Goal: Task Accomplishment & Management: Complete application form

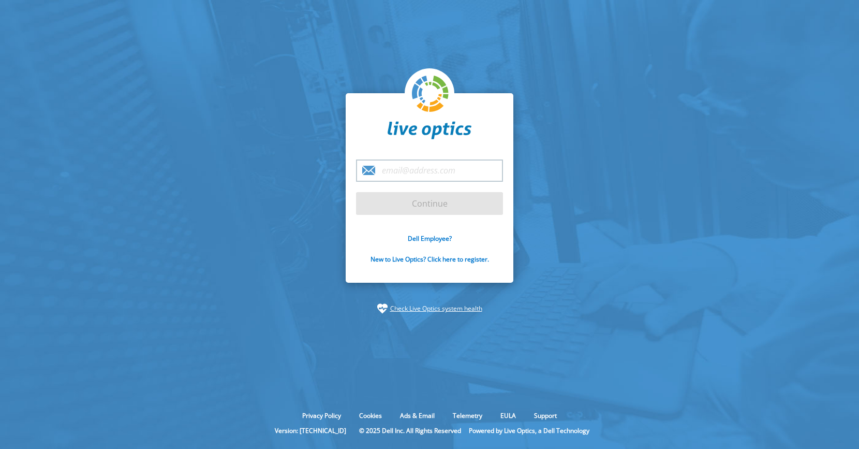
click at [423, 172] on input "email" at bounding box center [429, 170] width 147 height 22
paste input "matthew.svoboda@spurwink.org"
type input "matthew.svoboda@spurwink.org"
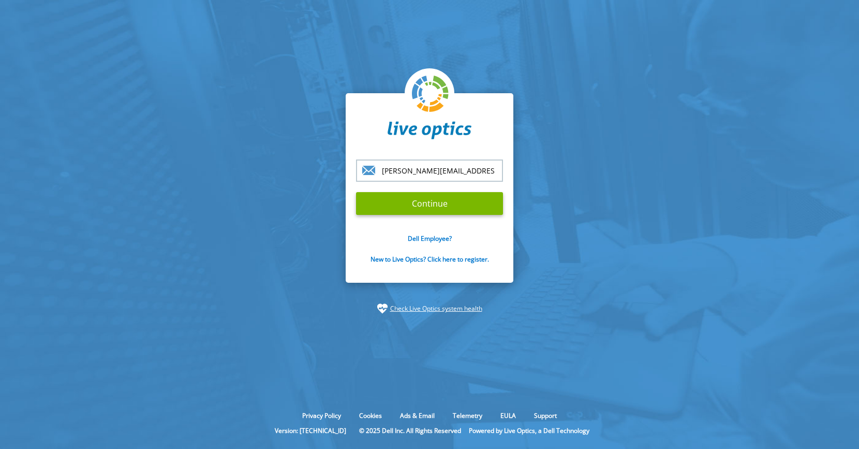
click at [456, 177] on input "matthew.svoboda@spurwink.org" at bounding box center [429, 170] width 147 height 22
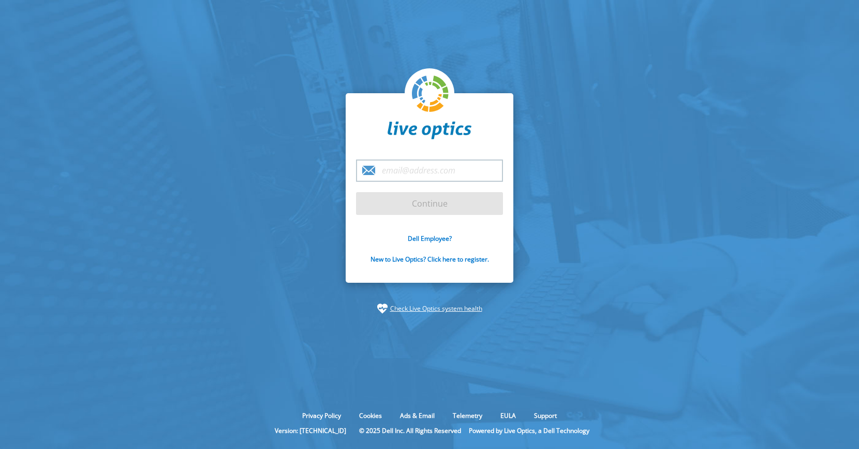
click at [635, 184] on section "Continue Dell Employee? New to Live Optics? Click here to register. Check Live …" at bounding box center [429, 203] width 859 height 407
click at [431, 168] on input "email" at bounding box center [429, 170] width 147 height 22
click at [426, 175] on input "email" at bounding box center [429, 170] width 147 height 22
type input "L"
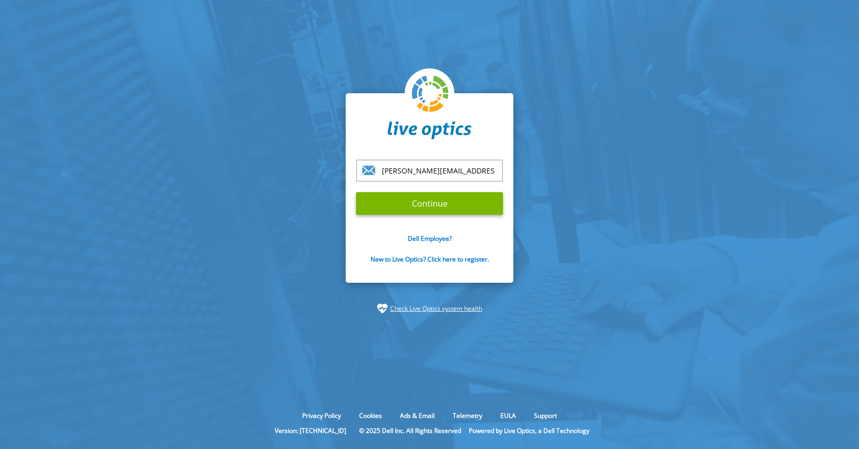
type input "lucas.sarkar@dell.com"
click at [356, 192] on input "Continue" at bounding box center [429, 203] width 147 height 23
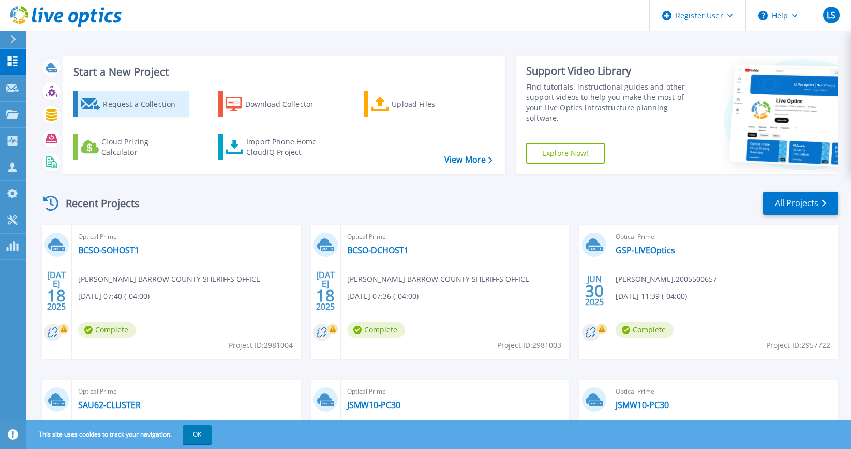
click at [108, 103] on div "Request a Collection" at bounding box center [144, 104] width 83 height 21
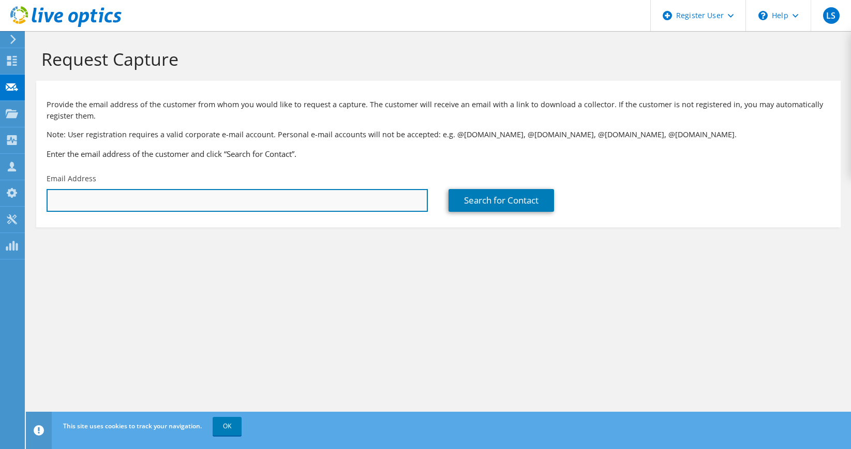
click at [188, 200] on input "text" at bounding box center [237, 200] width 381 height 23
paste input "matthew.svoboda@spurwink.org"
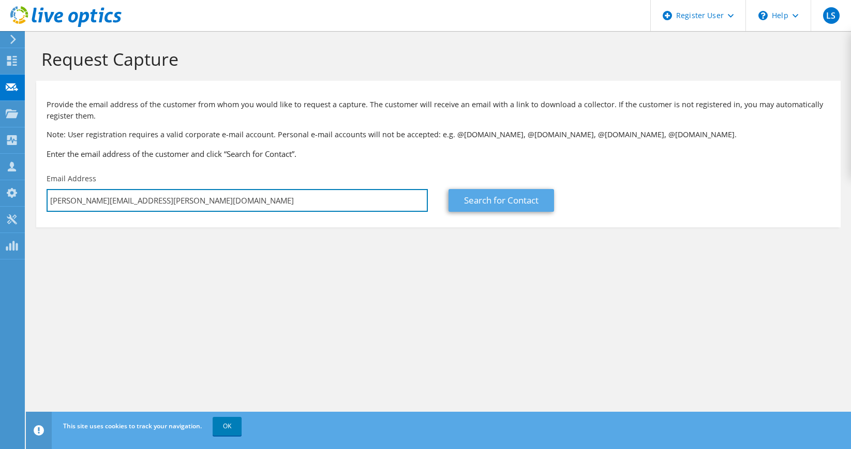
type input "matthew.svoboda@spurwink.org"
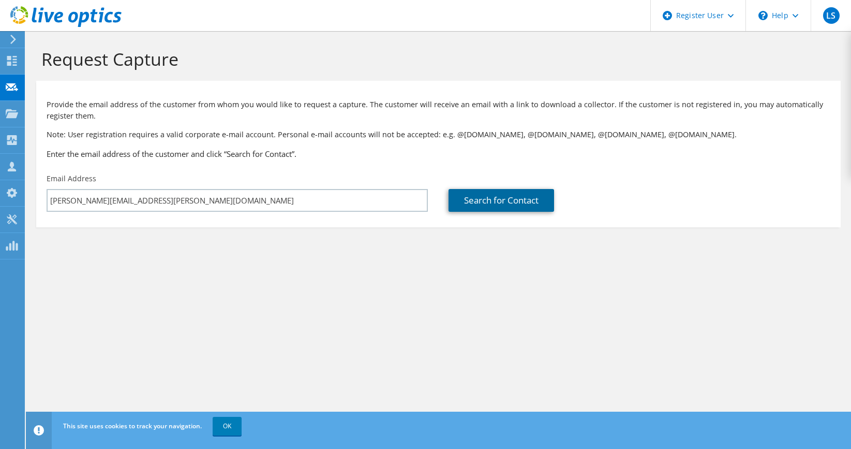
click at [481, 204] on link "Search for Contact" at bounding box center [502, 200] width 106 height 23
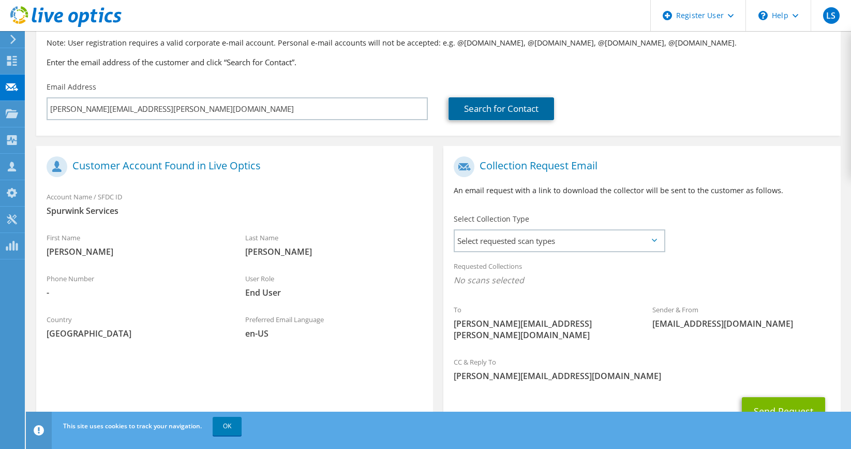
scroll to position [103, 0]
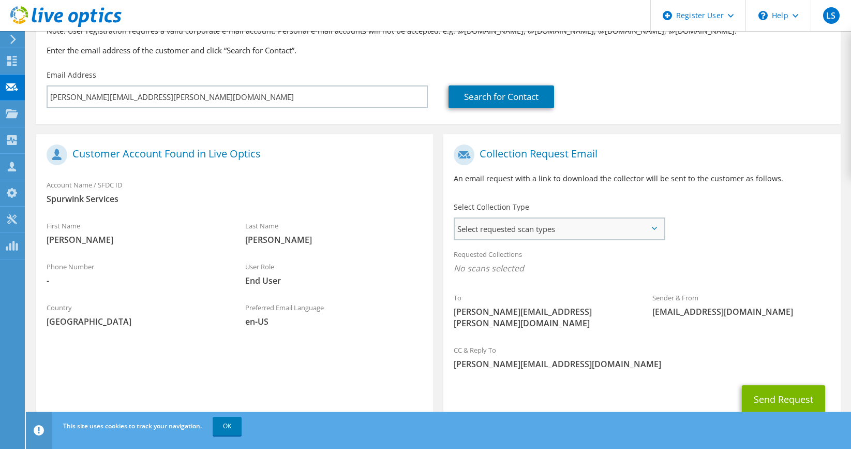
click at [619, 229] on span "Select requested scan types" at bounding box center [559, 228] width 209 height 21
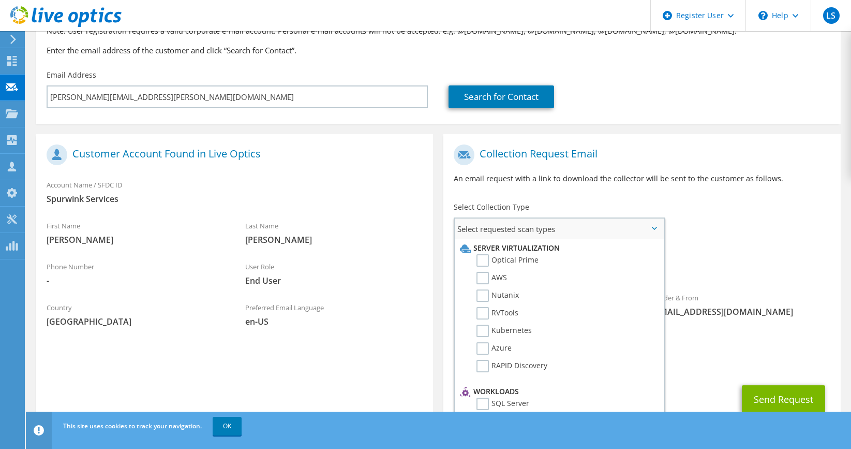
click at [471, 262] on li "Optical Prime" at bounding box center [557, 263] width 201 height 18
click at [487, 260] on label "Optical Prime" at bounding box center [508, 260] width 62 height 12
click at [0, 0] on input "Optical Prime" at bounding box center [0, 0] width 0 height 0
click at [659, 153] on h1 "Collection Request Email" at bounding box center [639, 154] width 371 height 21
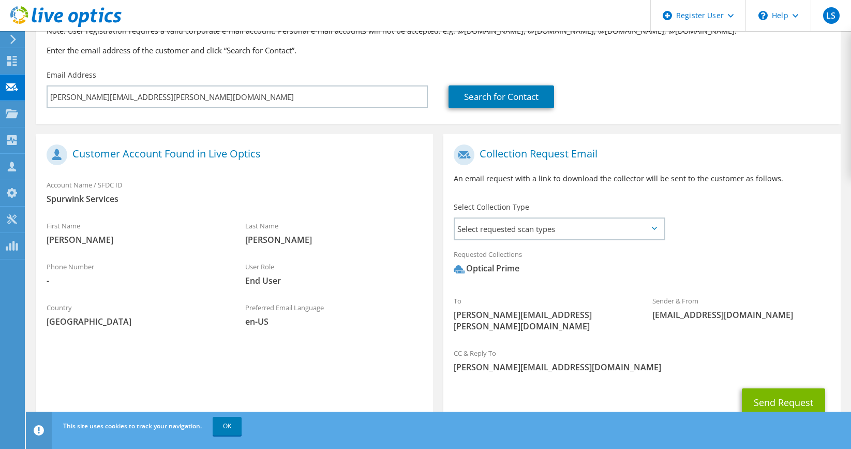
scroll to position [132, 0]
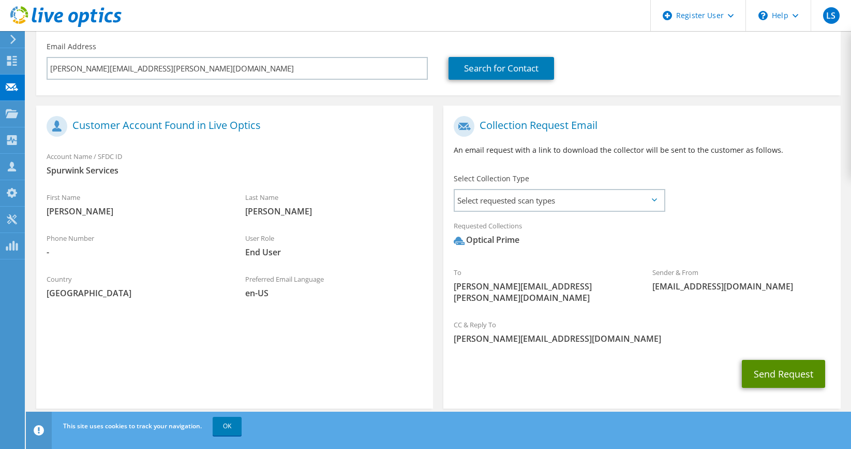
click at [779, 361] on button "Send Request" at bounding box center [783, 374] width 83 height 28
